Goal: Information Seeking & Learning: Check status

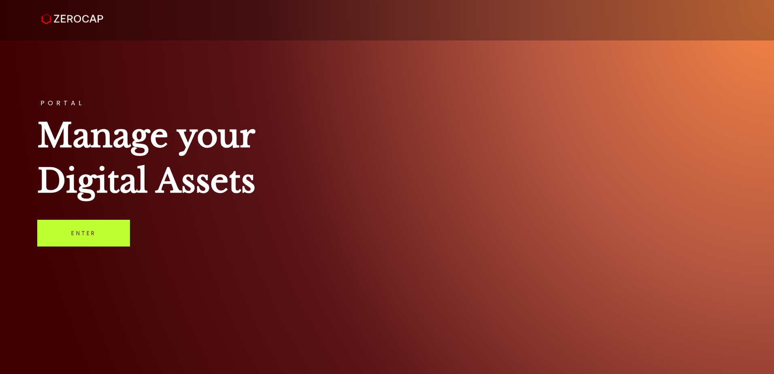
click at [105, 243] on link "Enter" at bounding box center [83, 233] width 93 height 27
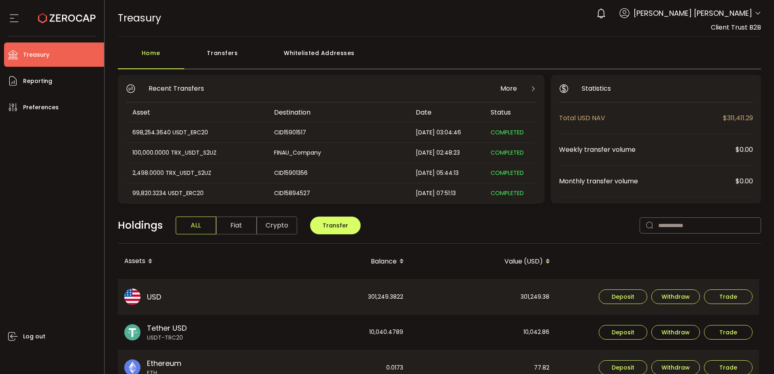
scroll to position [40, 0]
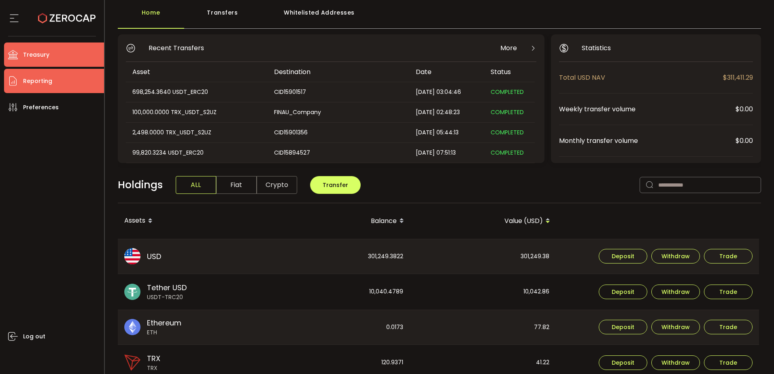
click at [66, 85] on li "Reporting" at bounding box center [54, 81] width 100 height 24
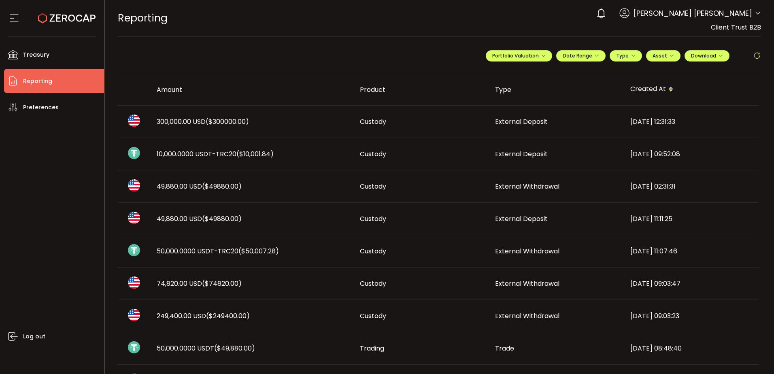
click at [234, 250] on span "50,000.0000 USDT-TRC20 ($50,007.28)" at bounding box center [218, 251] width 122 height 9
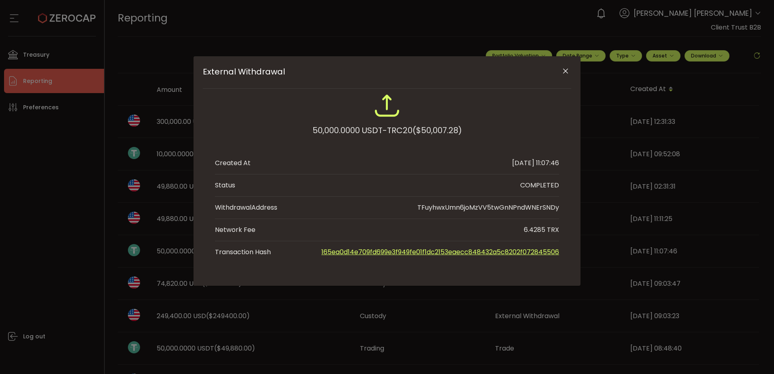
click at [198, 247] on div "External Withdrawal 50,000.0000 USDT-TRC20 ($50,007.28) Created At [DATE] 11:07…" at bounding box center [387, 171] width 387 height 230
click at [179, 222] on div "External Withdrawal 50,000.0000 USDT-TRC20 ($50,007.28) Created At [DATE] 11:07…" at bounding box center [387, 187] width 774 height 374
click at [563, 72] on icon "Close" at bounding box center [566, 71] width 8 height 8
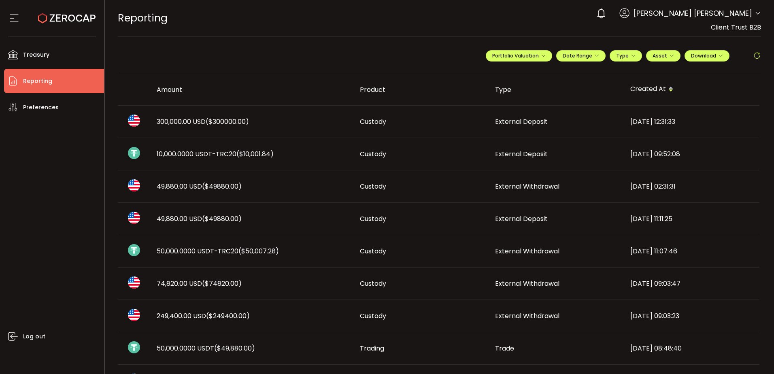
click at [212, 217] on span "($49880.00)" at bounding box center [222, 218] width 40 height 9
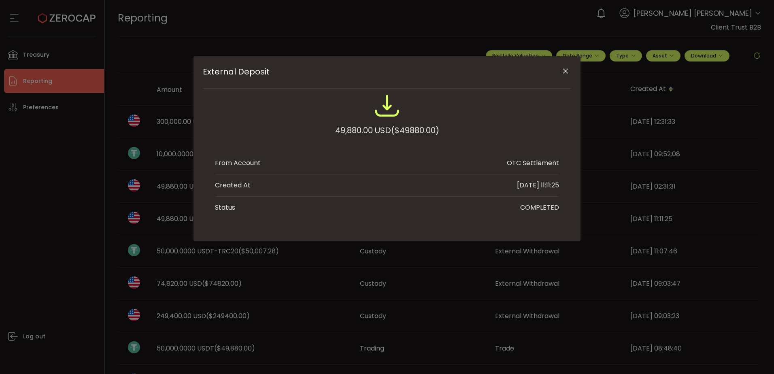
click at [563, 73] on icon "Close" at bounding box center [566, 71] width 8 height 8
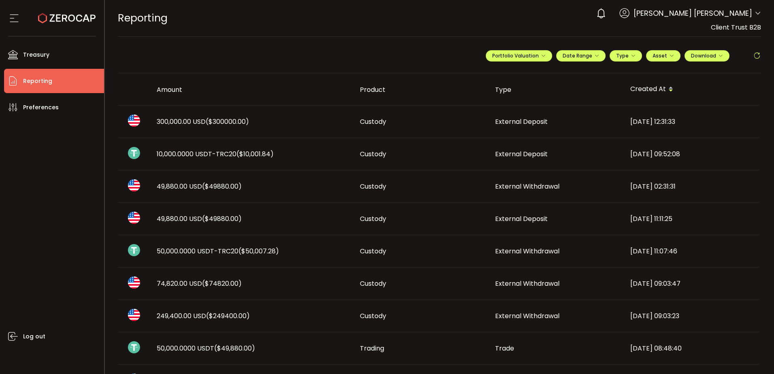
click at [193, 190] on span "49,880.00 USD ($49880.00)" at bounding box center [199, 186] width 85 height 9
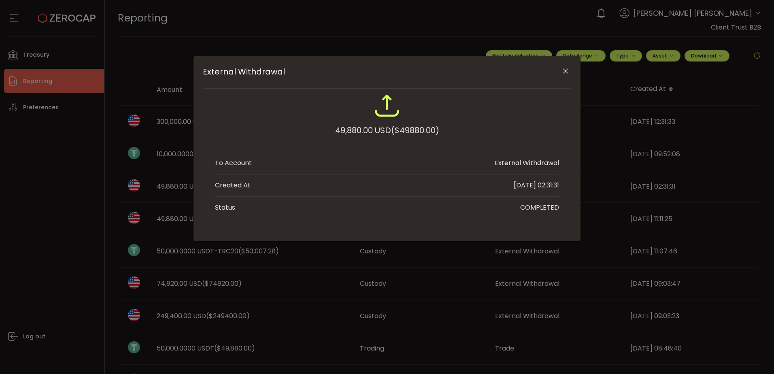
click at [564, 74] on icon "Close" at bounding box center [566, 71] width 8 height 8
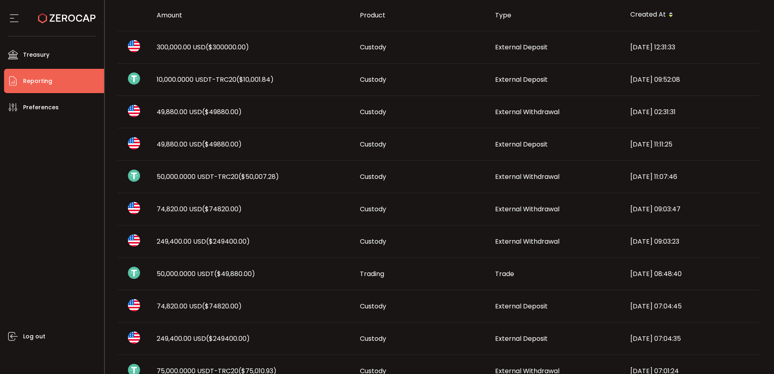
scroll to position [81, 0]
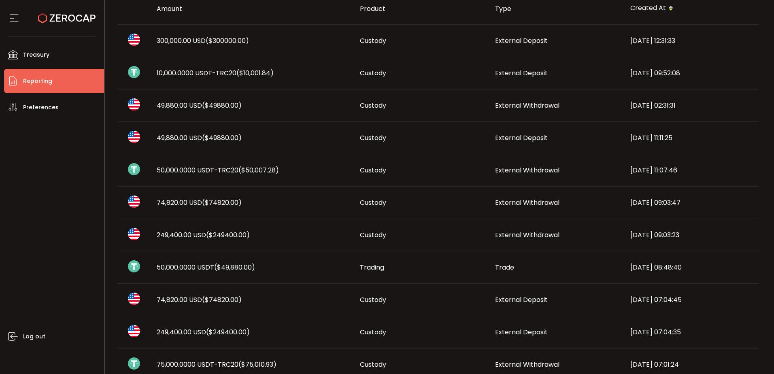
click at [226, 266] on span "($49,880.00)" at bounding box center [234, 267] width 41 height 9
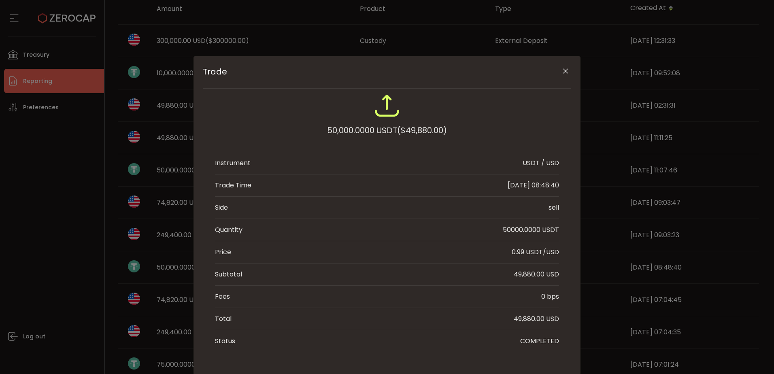
click at [565, 71] on icon "Close" at bounding box center [566, 71] width 8 height 8
